Goal: Transaction & Acquisition: Download file/media

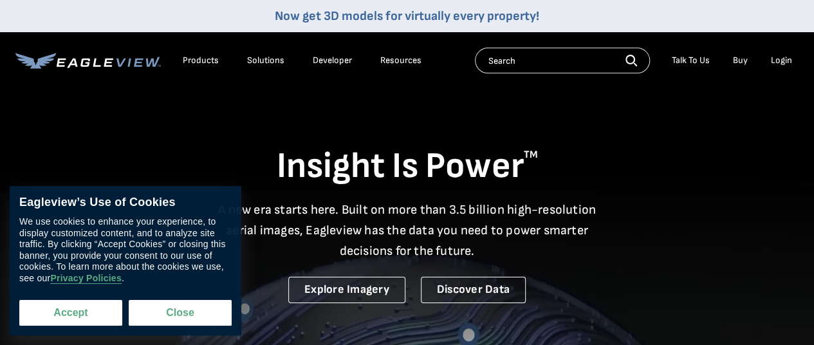
click at [86, 316] on button "Accept" at bounding box center [70, 313] width 103 height 26
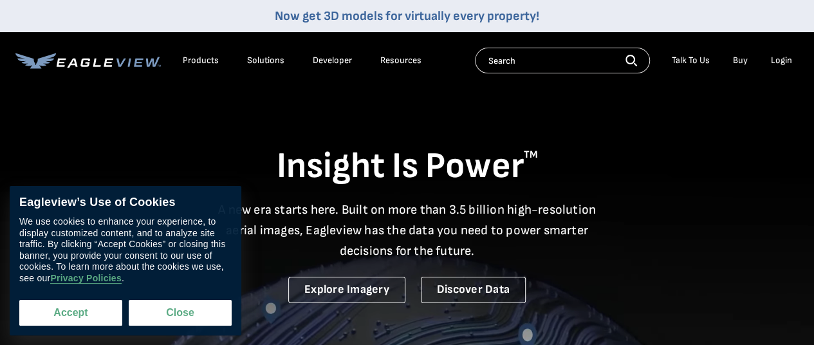
checkbox input "true"
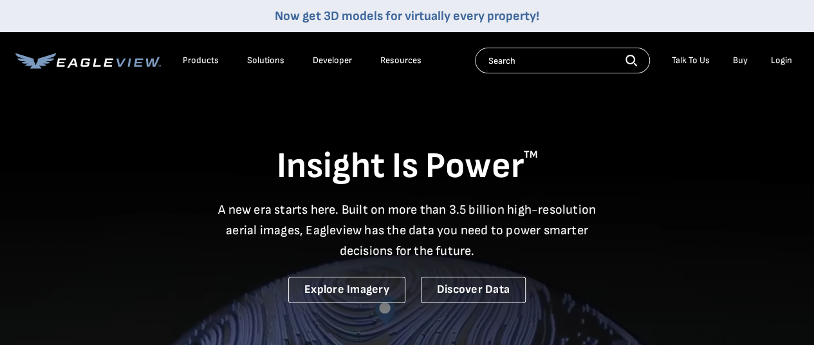
click at [778, 59] on div "Login" at bounding box center [781, 61] width 21 height 12
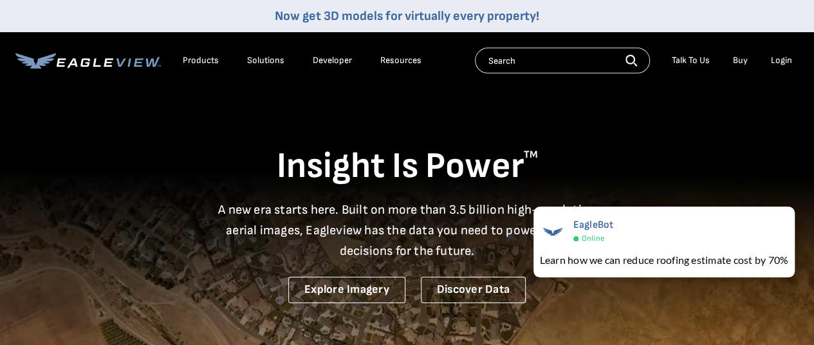
click at [778, 61] on div "Login" at bounding box center [781, 61] width 21 height 12
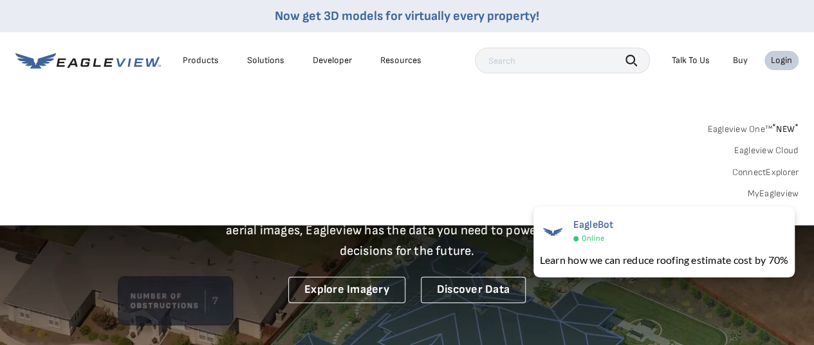
click at [755, 194] on link "MyEagleview" at bounding box center [772, 194] width 51 height 12
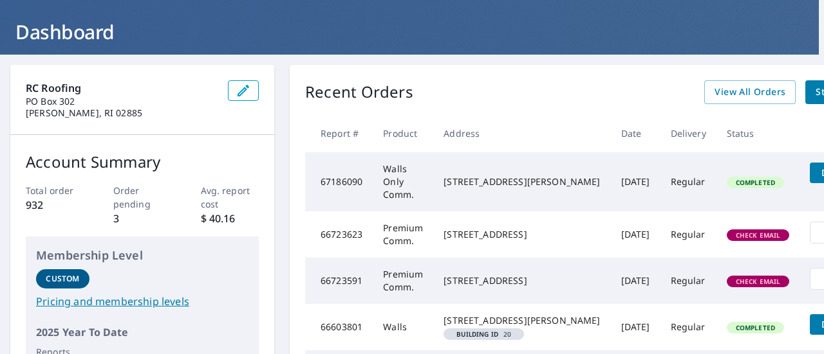
scroll to position [64, 33]
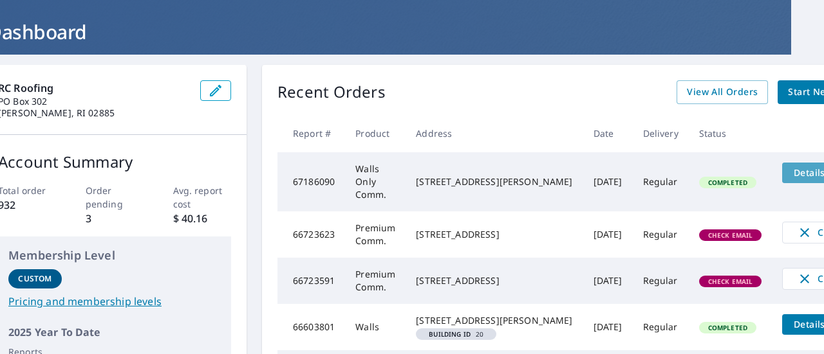
click at [789, 172] on span "Details" at bounding box center [808, 173] width 39 height 12
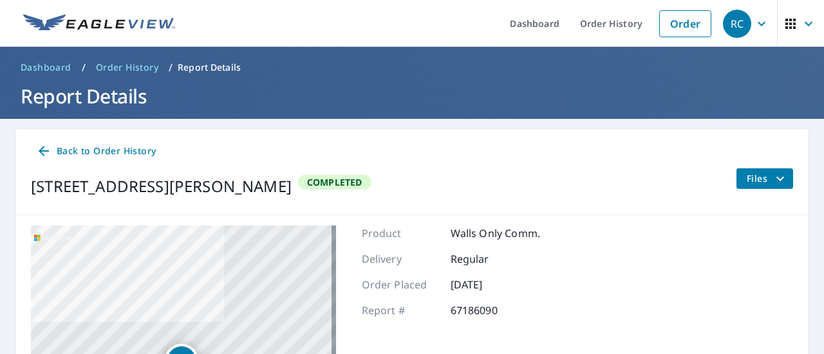
click at [746, 181] on span "Files" at bounding box center [766, 178] width 41 height 15
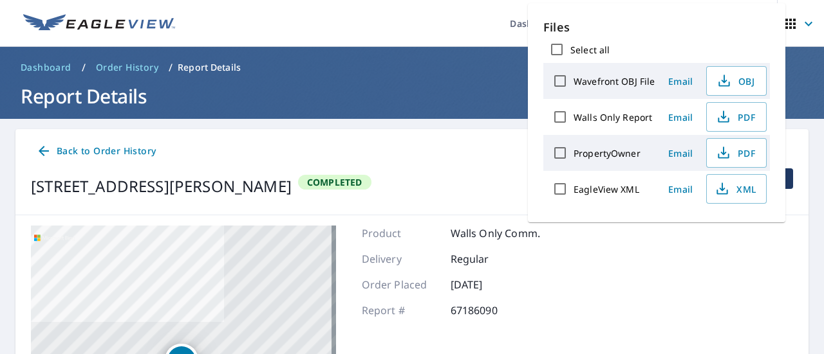
click at [598, 116] on label "Walls Only Report" at bounding box center [612, 117] width 78 height 12
click at [573, 116] on input "Walls Only Report" at bounding box center [559, 117] width 27 height 27
checkbox input "true"
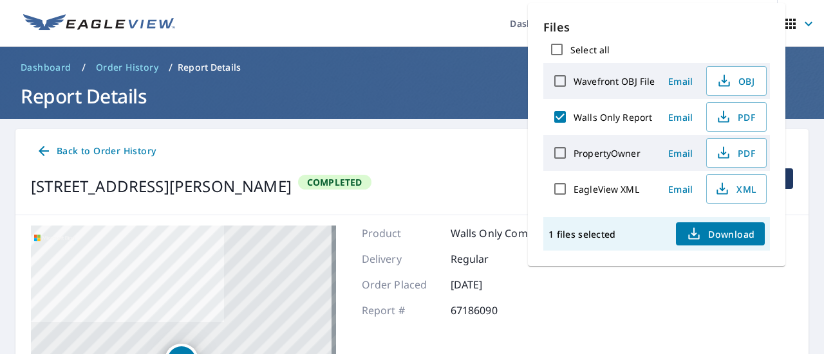
click at [731, 236] on span "Download" at bounding box center [720, 233] width 68 height 15
